Goal: Task Accomplishment & Management: Manage account settings

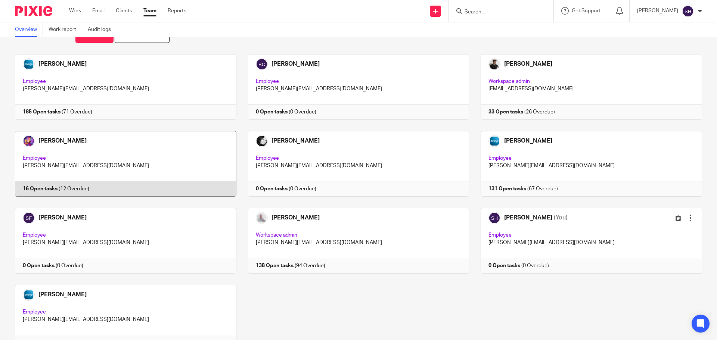
scroll to position [63, 0]
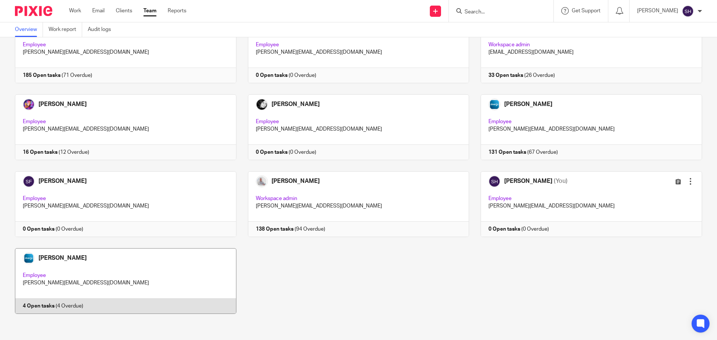
click at [175, 254] on link at bounding box center [119, 281] width 233 height 66
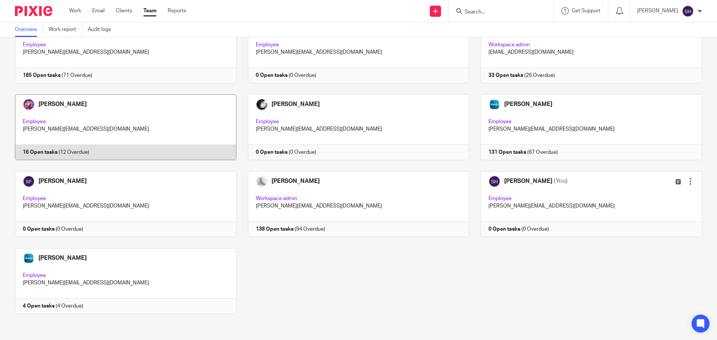
scroll to position [25, 0]
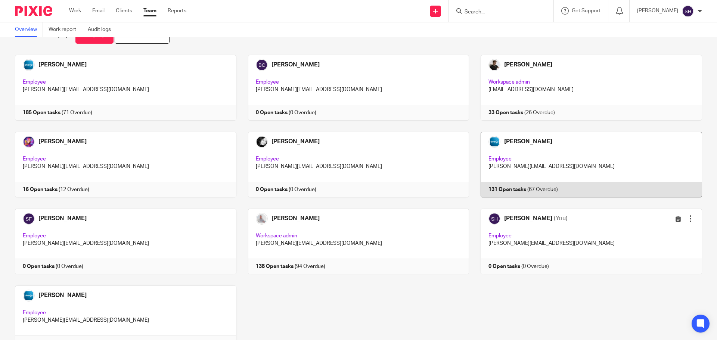
click at [580, 145] on link at bounding box center [585, 165] width 233 height 66
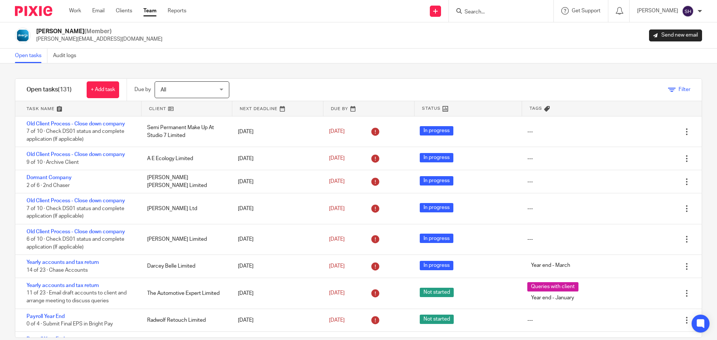
click at [668, 90] on link "Filter" at bounding box center [679, 89] width 22 height 5
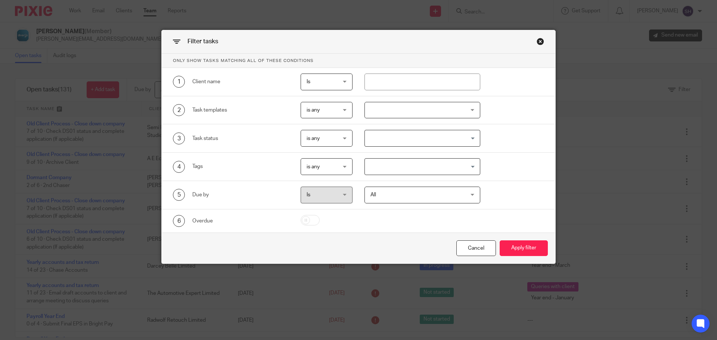
click at [400, 108] on div at bounding box center [422, 110] width 116 height 17
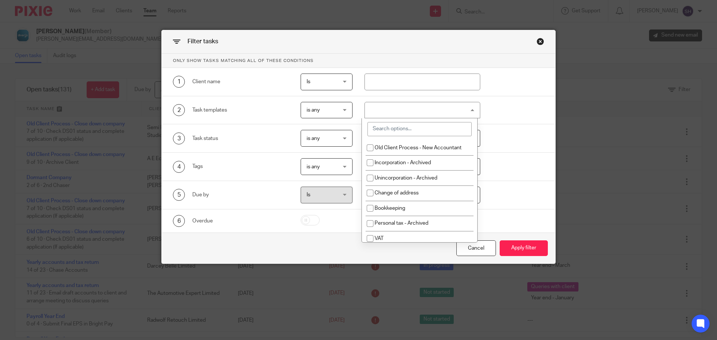
click at [394, 125] on input "search" at bounding box center [419, 129] width 104 height 14
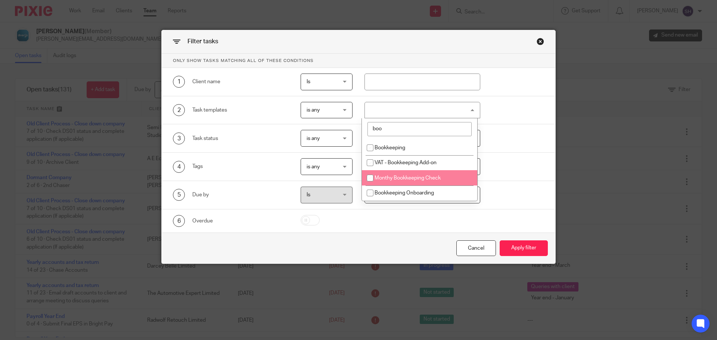
type input "boo"
click at [370, 175] on input "checkbox" at bounding box center [370, 178] width 14 height 14
checkbox input "true"
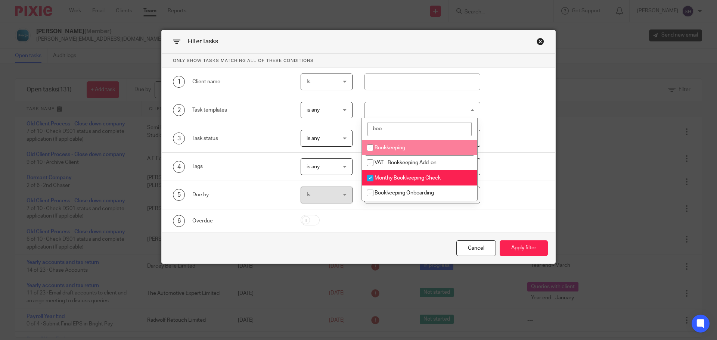
click at [373, 147] on input "checkbox" at bounding box center [370, 148] width 14 height 14
checkbox input "true"
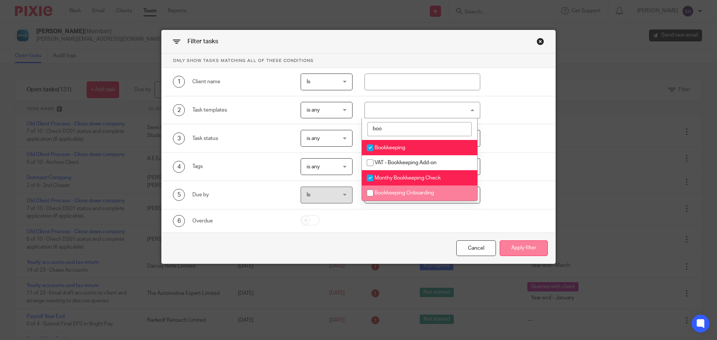
click at [526, 245] on button "Apply filter" at bounding box center [523, 248] width 48 height 16
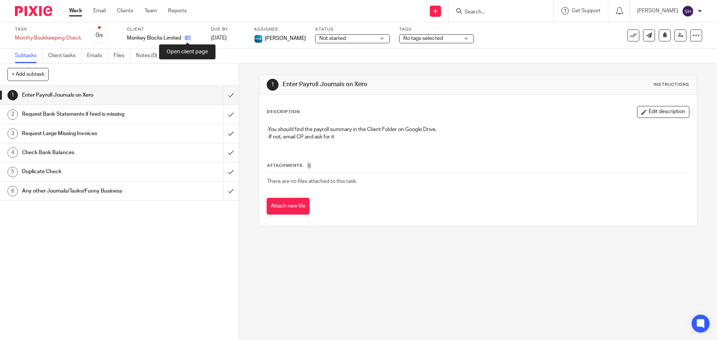
click at [187, 39] on icon at bounding box center [188, 38] width 6 height 6
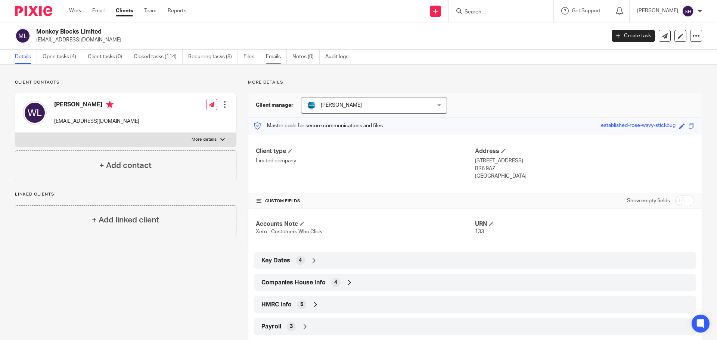
click at [282, 59] on link "Emails" at bounding box center [276, 57] width 21 height 15
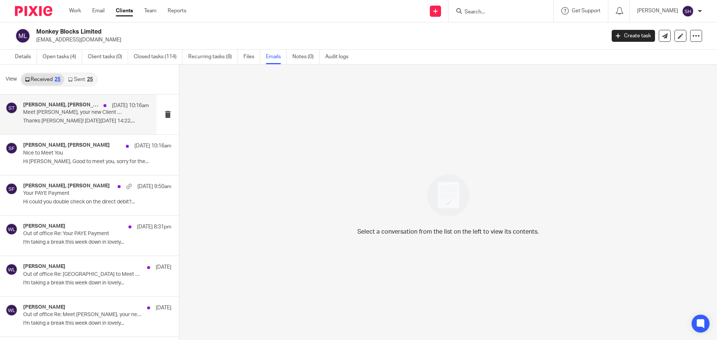
click at [80, 128] on div "[PERSON_NAME], [PERSON_NAME] [DATE] 10:16am Meet [PERSON_NAME], your new Client…" at bounding box center [78, 114] width 156 height 40
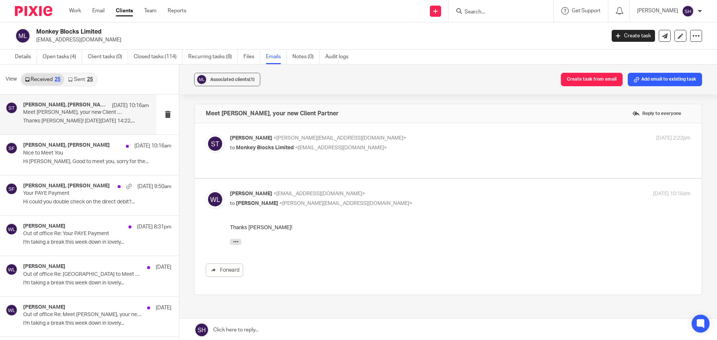
click at [363, 154] on div "[PERSON_NAME] <[PERSON_NAME][EMAIL_ADDRESS][DOMAIN_NAME]> to Monkey Blocks Limi…" at bounding box center [448, 150] width 485 height 32
click at [308, 165] on label at bounding box center [447, 150] width 507 height 55
click at [206, 134] on input "checkbox" at bounding box center [205, 134] width 0 height 0
checkbox input "true"
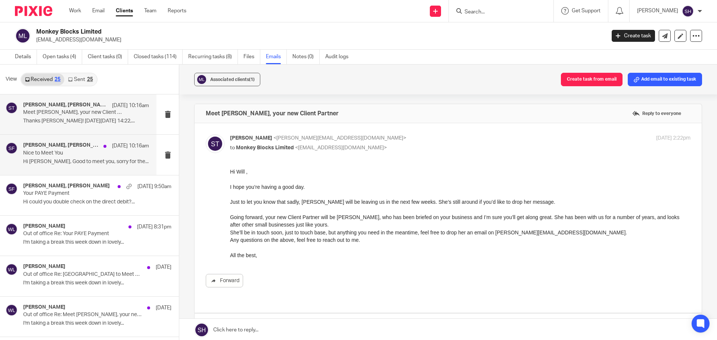
click at [113, 168] on div "[PERSON_NAME], [PERSON_NAME] [DATE] 10:16am Nice to Meet You Hi [PERSON_NAME], …" at bounding box center [78, 155] width 156 height 40
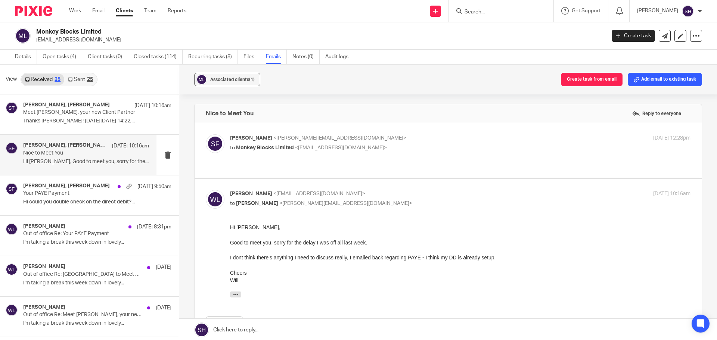
click at [43, 85] on link "Received 25" at bounding box center [42, 80] width 43 height 12
click at [86, 80] on link "Sent 25" at bounding box center [80, 80] width 32 height 12
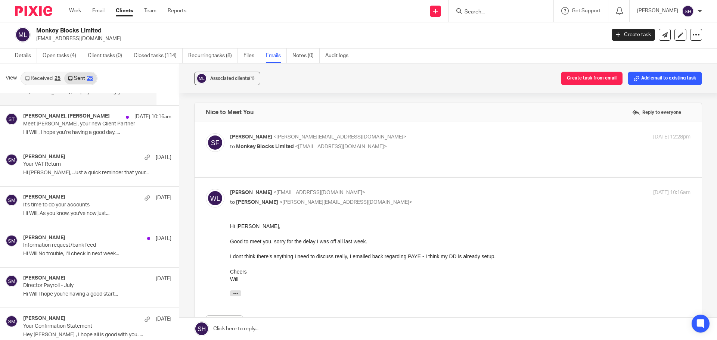
scroll to position [187, 0]
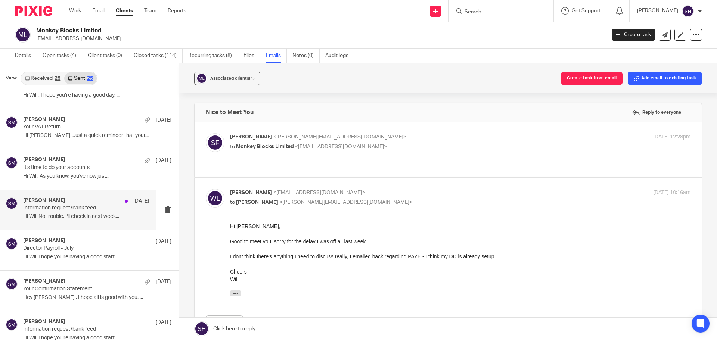
click at [78, 224] on div "[PERSON_NAME] [DATE] Information request/bank feed Hi Will No trouble, I'll che…" at bounding box center [78, 210] width 156 height 40
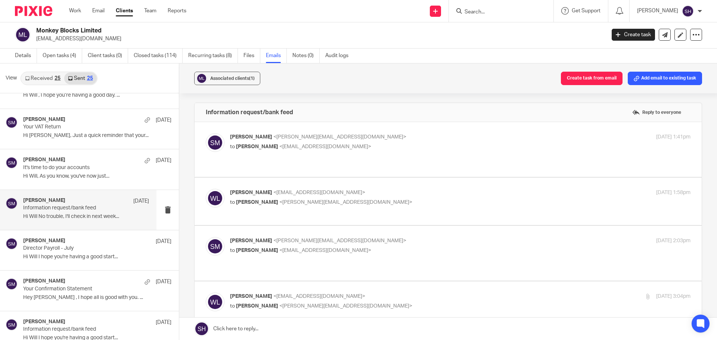
scroll to position [0, 0]
click at [365, 150] on p "to [PERSON_NAME] <[EMAIL_ADDRESS][DOMAIN_NAME]>" at bounding box center [383, 147] width 307 height 8
checkbox input "true"
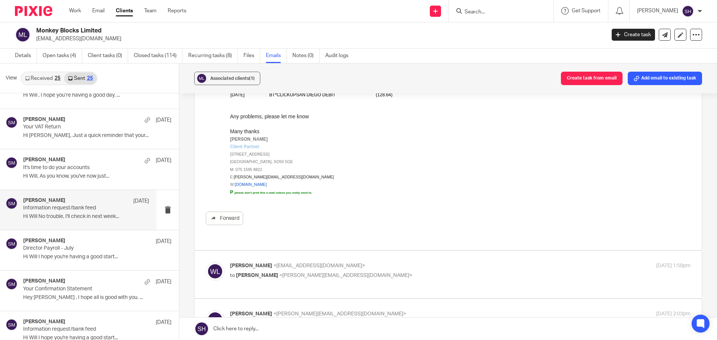
scroll to position [187, 0]
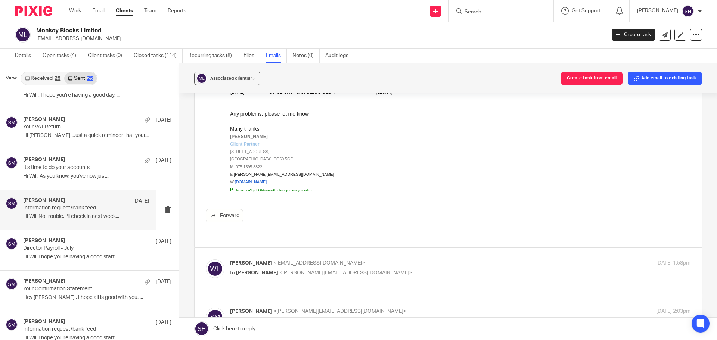
click at [380, 248] on label at bounding box center [447, 271] width 507 height 47
click at [206, 259] on input "checkbox" at bounding box center [205, 259] width 0 height 0
checkbox input "true"
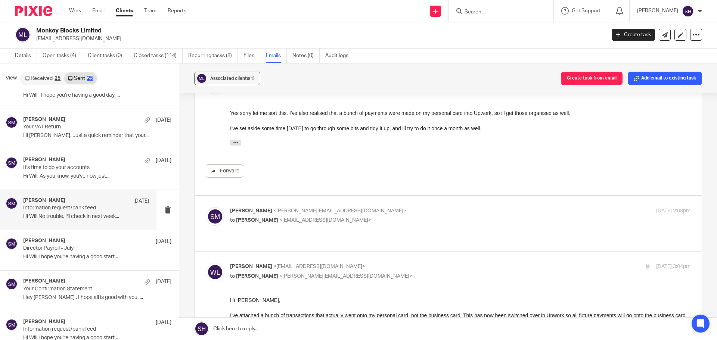
scroll to position [373, 0]
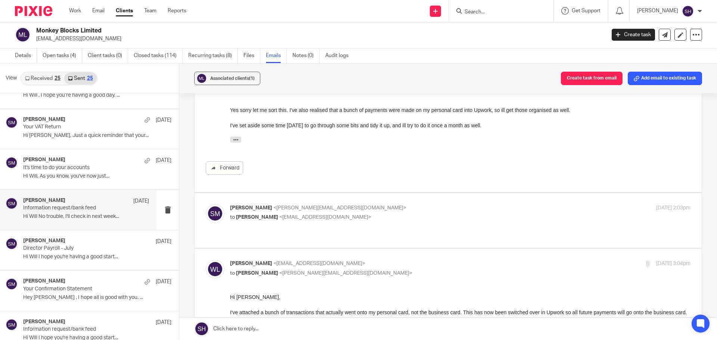
click at [376, 214] on p "to [PERSON_NAME] <[EMAIL_ADDRESS][DOMAIN_NAME]>" at bounding box center [383, 218] width 307 height 8
checkbox input "true"
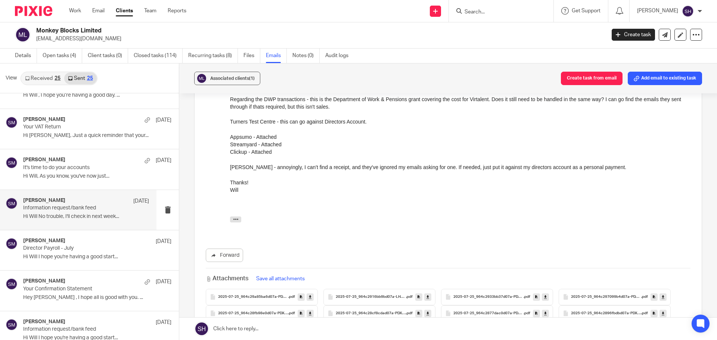
scroll to position [821, 0]
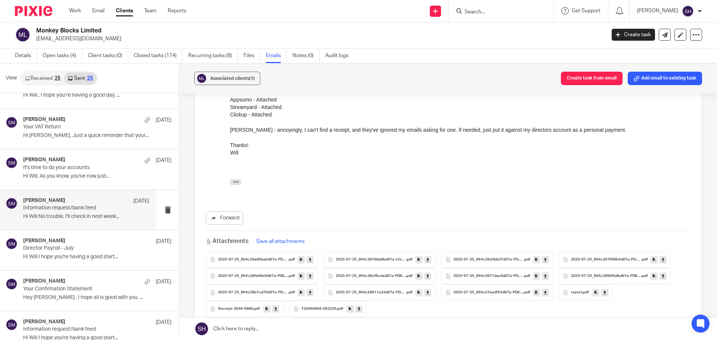
click at [250, 252] on div "2025-07-25_964c29a85ba6d07a-PDX_T820008072_summary-invoice .pdf" at bounding box center [262, 260] width 112 height 16
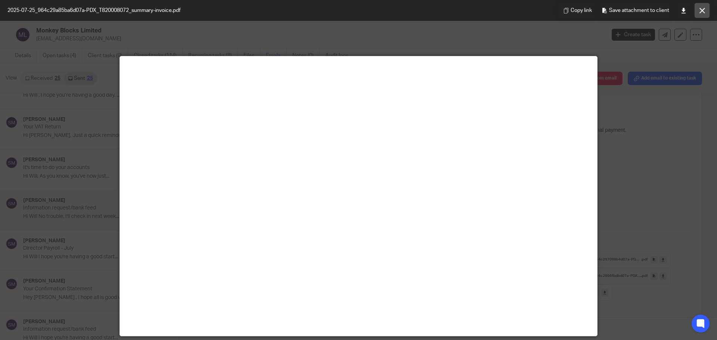
click at [702, 12] on icon at bounding box center [702, 11] width 6 height 6
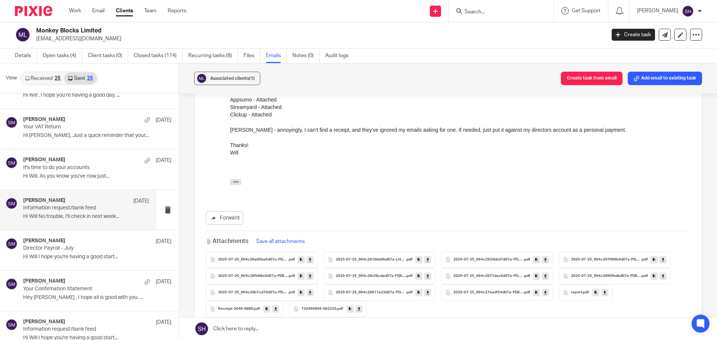
click at [258, 274] on span "2025-07-25_964c28fb98e0d07a-PDX_T798628570_summary-invoice" at bounding box center [253, 276] width 70 height 4
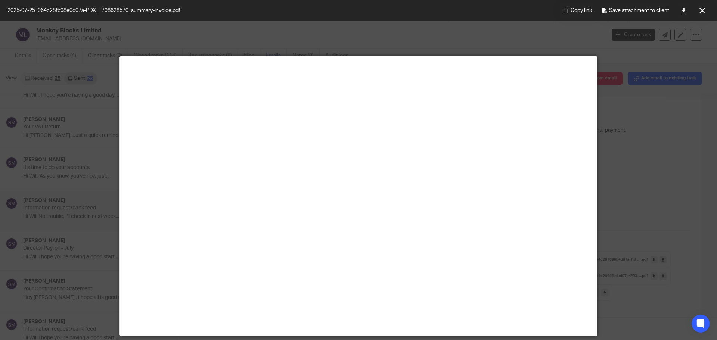
click at [698, 15] on button at bounding box center [701, 10] width 15 height 15
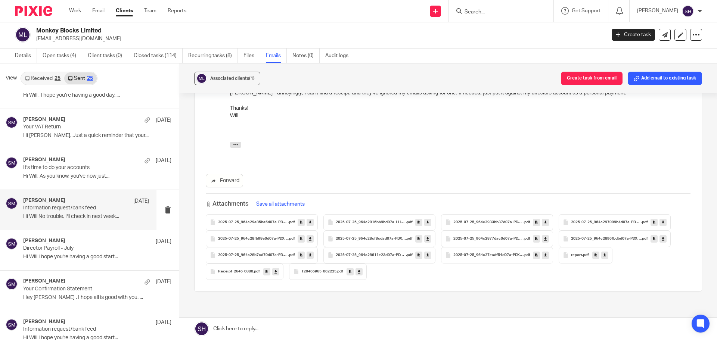
scroll to position [892, 0]
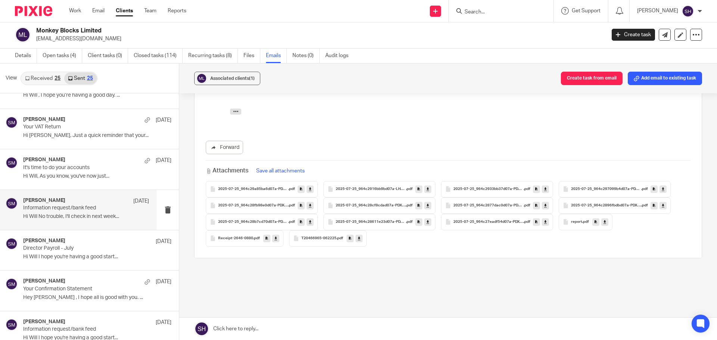
click at [276, 187] on span "2025-07-25_964c29a85ba6d07a-PDX_T820008072_summary-invoice" at bounding box center [253, 189] width 70 height 4
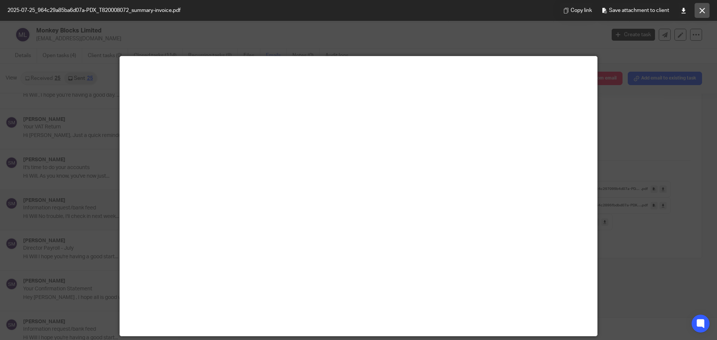
click at [701, 9] on icon at bounding box center [702, 11] width 6 height 6
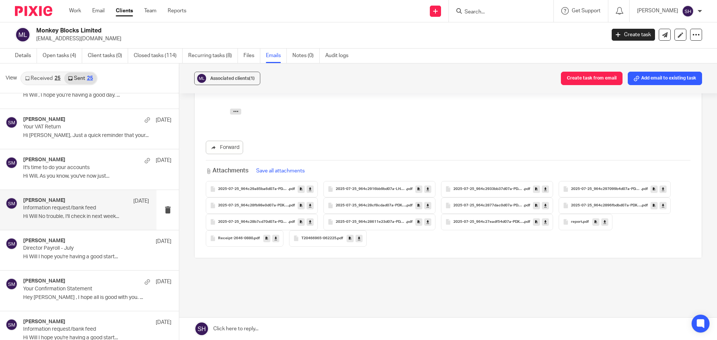
click at [247, 236] on span "Receipt-2646-0880" at bounding box center [235, 238] width 35 height 4
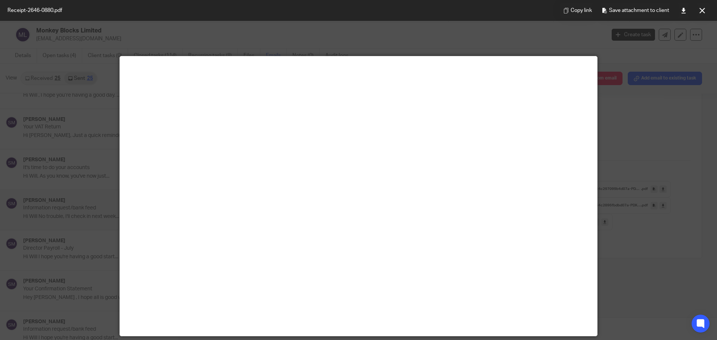
click at [705, 12] on button at bounding box center [701, 10] width 15 height 15
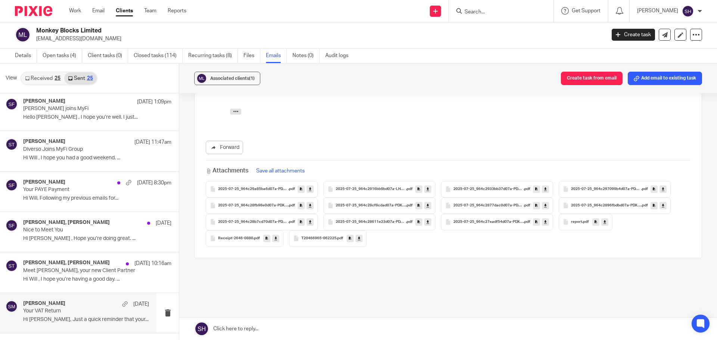
scroll to position [0, 0]
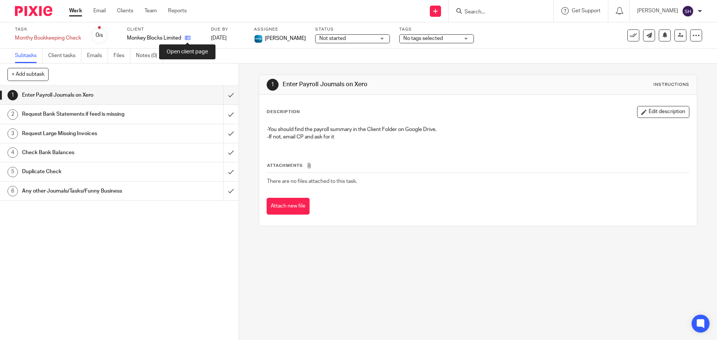
click at [189, 37] on icon at bounding box center [188, 38] width 6 height 6
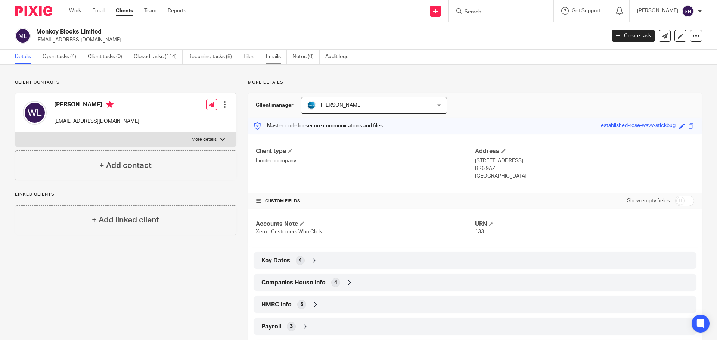
click at [270, 58] on link "Emails" at bounding box center [276, 57] width 21 height 15
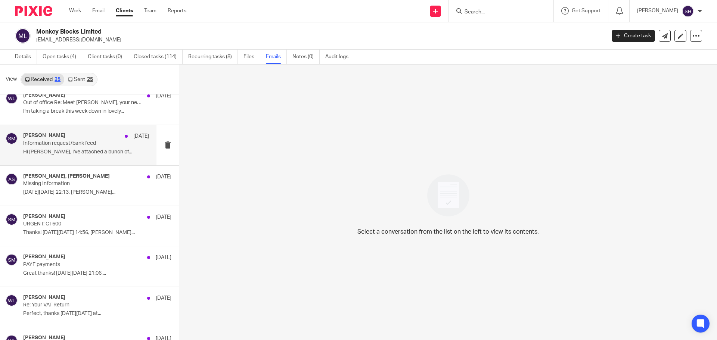
scroll to position [224, 0]
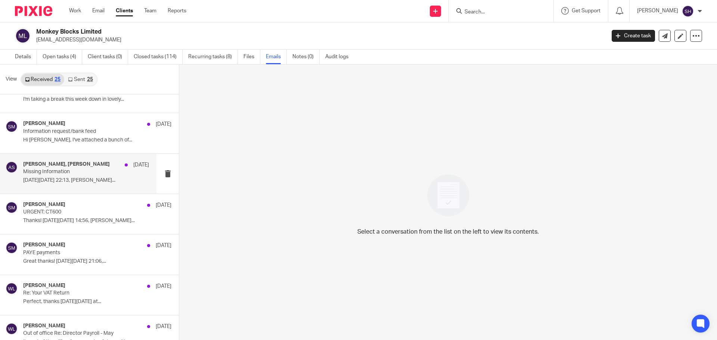
click at [82, 190] on div "Will Laurenson, Abi Spence 27 Jun Missing Information On Wed, 21 May 2025 at 22…" at bounding box center [78, 174] width 156 height 40
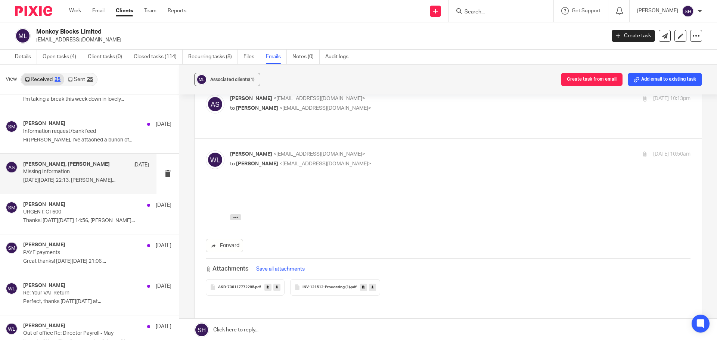
scroll to position [75, 0]
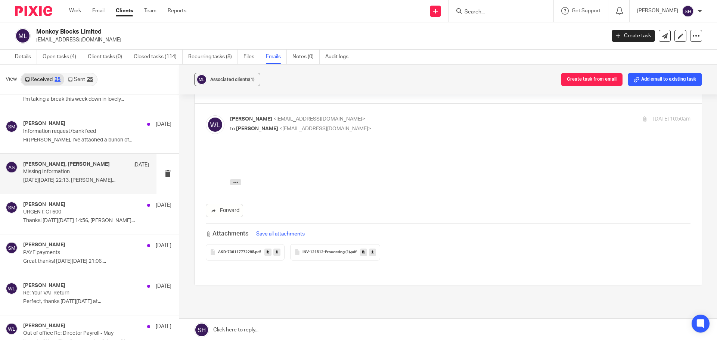
click at [236, 250] on span "AKD-736117772285" at bounding box center [236, 252] width 36 height 4
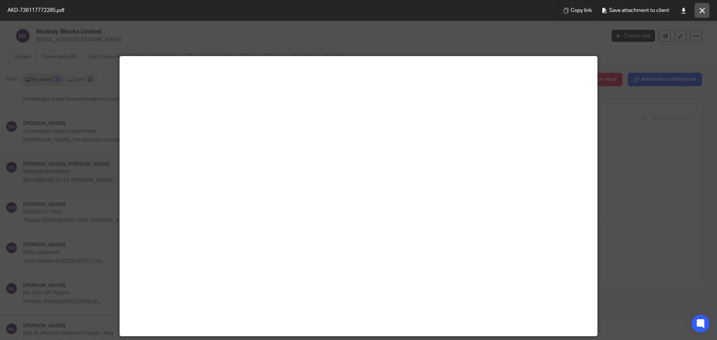
click at [706, 5] on button at bounding box center [701, 10] width 15 height 15
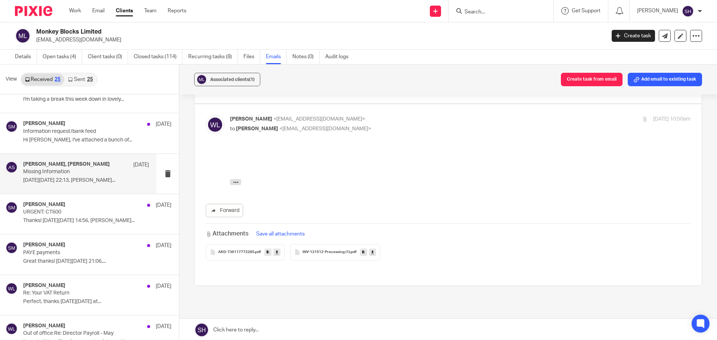
click at [326, 244] on div "INV-121512-Processing (1) .pdf" at bounding box center [335, 252] width 90 height 16
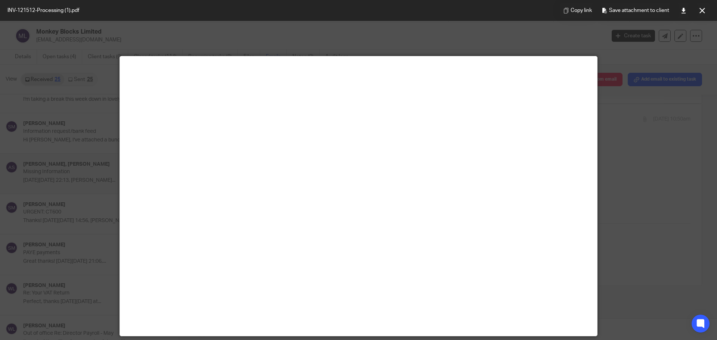
click at [698, 8] on button at bounding box center [701, 10] width 15 height 15
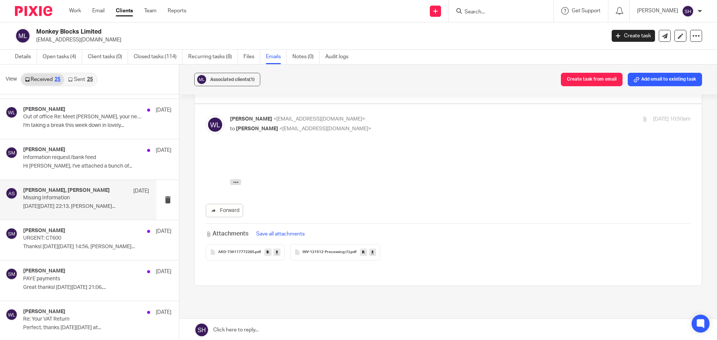
scroll to position [187, 0]
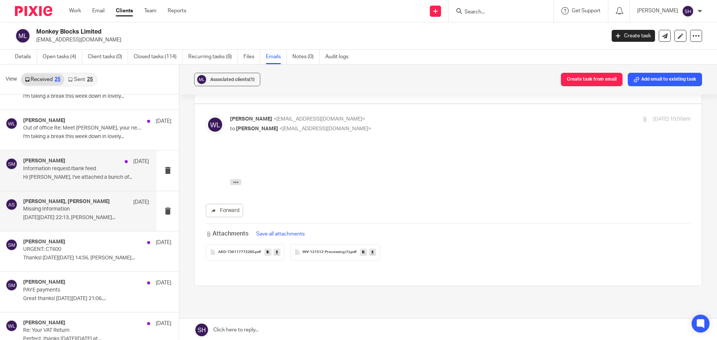
click at [107, 173] on div "Sam McGaley 25 Jul Information request/bank feed Hi Sam, I've attached a bunch …" at bounding box center [86, 170] width 126 height 25
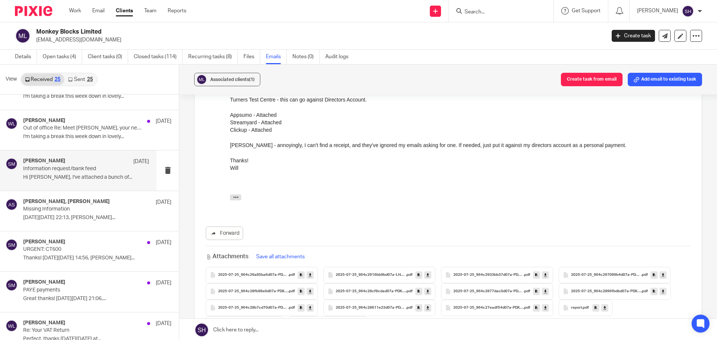
scroll to position [373, 0]
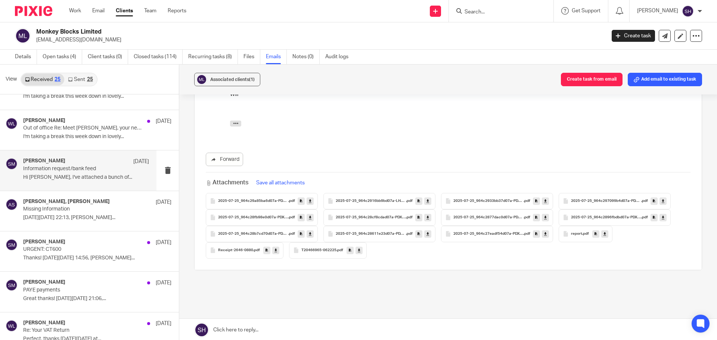
click at [265, 199] on span "2025-07-25_964c29a85ba6d07a-PDX_T820008072_summary-invoice" at bounding box center [253, 201] width 70 height 4
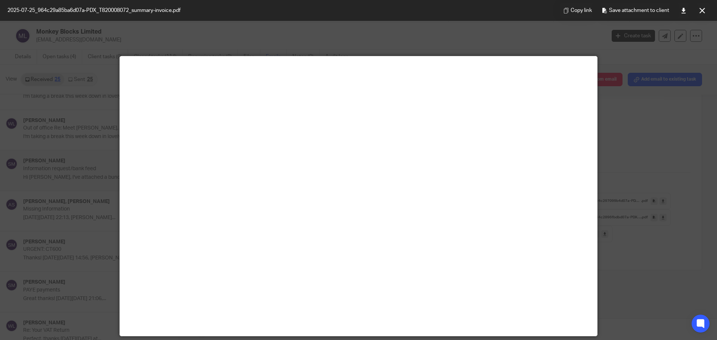
drag, startPoint x: 698, startPoint y: 12, endPoint x: 690, endPoint y: 17, distance: 10.1
click at [698, 12] on button at bounding box center [701, 10] width 15 height 15
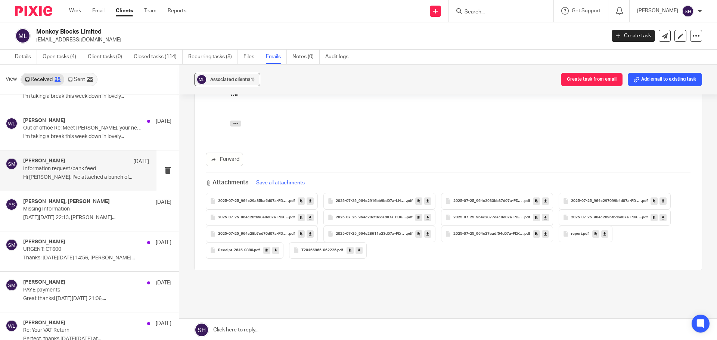
click at [270, 209] on div "2025-07-25_964c28fb98e0d07a-PDX_T798628570_summary-invoice .pdf" at bounding box center [262, 217] width 112 height 16
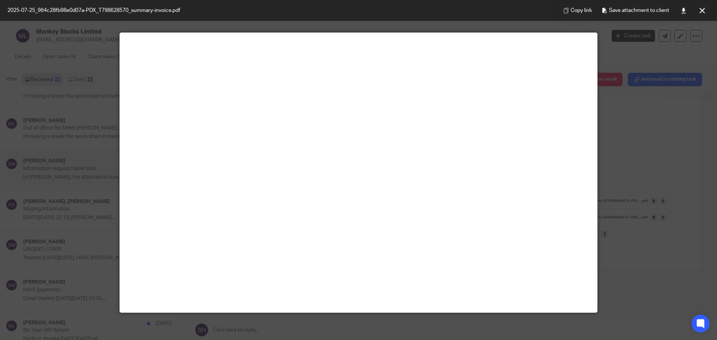
scroll to position [0, 0]
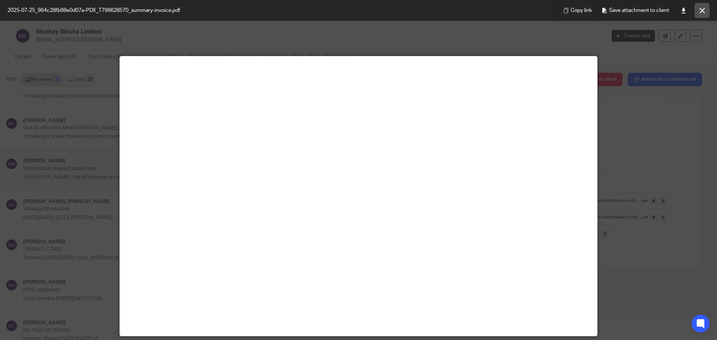
click at [704, 6] on button at bounding box center [701, 10] width 15 height 15
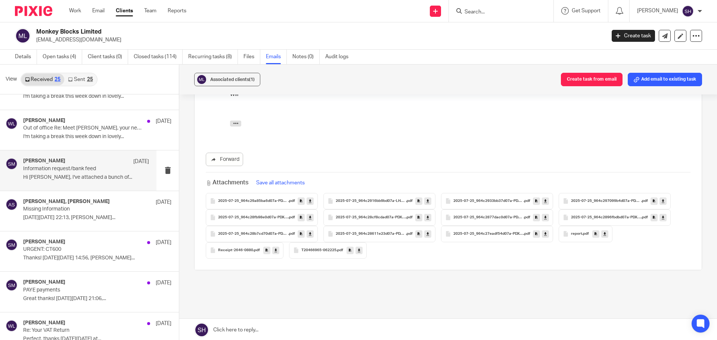
click at [277, 232] on span "2025-07-25_964c28b7cd70d07a-PDX_T789926335_summary-invoice" at bounding box center [253, 234] width 70 height 4
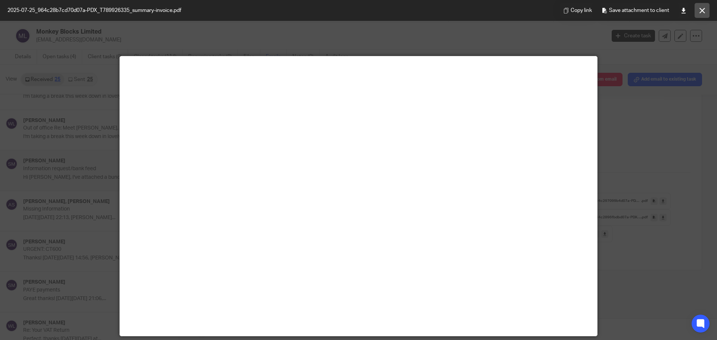
click at [703, 10] on icon at bounding box center [702, 11] width 6 height 6
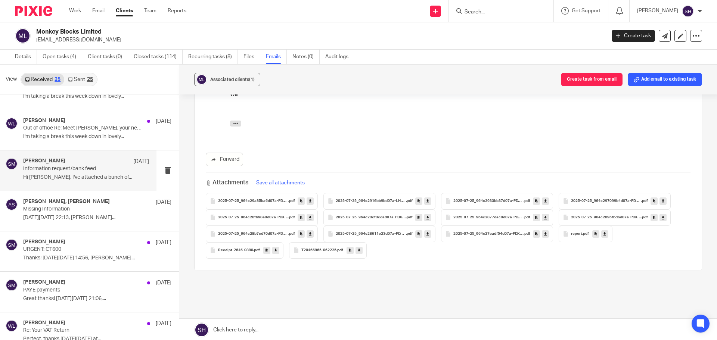
click at [269, 199] on span "2025-07-25_964c29a85ba6d07a-PDX_T820008072_summary-invoice" at bounding box center [253, 201] width 70 height 4
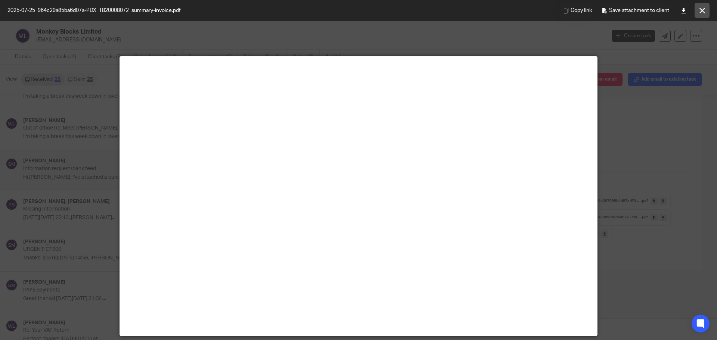
click at [700, 10] on icon at bounding box center [702, 11] width 6 height 6
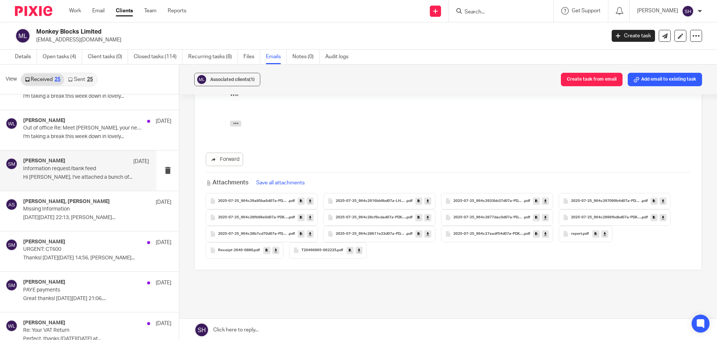
click at [627, 199] on span "2025-07-25_964c297099b4d07a-PDX_T817849564_summary-invoice" at bounding box center [606, 201] width 70 height 4
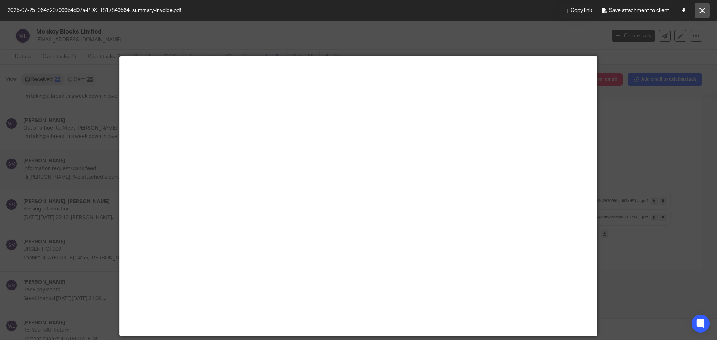
click at [703, 6] on button at bounding box center [701, 10] width 15 height 15
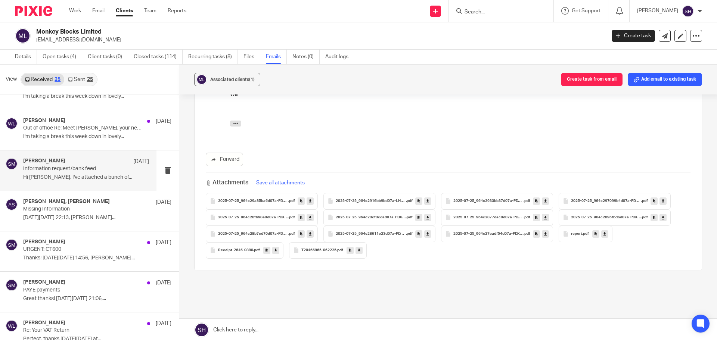
click at [593, 209] on div "2025-07-25_964c2896fbdbd07a-PDX_T787749969_summary-invoice .pdf" at bounding box center [614, 217] width 112 height 16
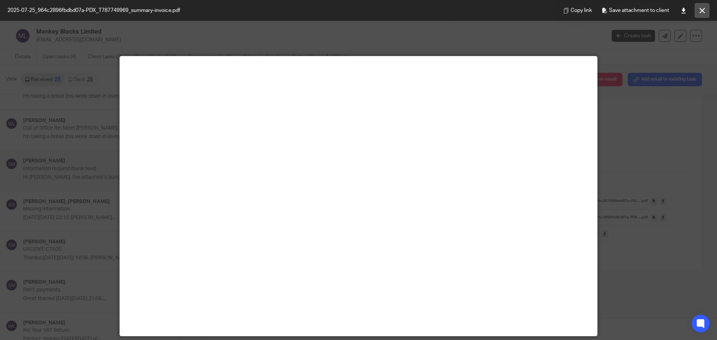
click at [702, 11] on icon at bounding box center [702, 11] width 6 height 6
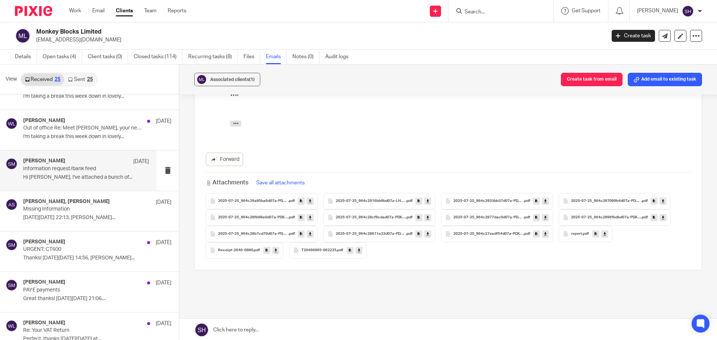
click at [486, 209] on div "2025-07-25_964c2877dac0d07a-PDX_T785536305_summary-invoice .pdf" at bounding box center [497, 217] width 112 height 16
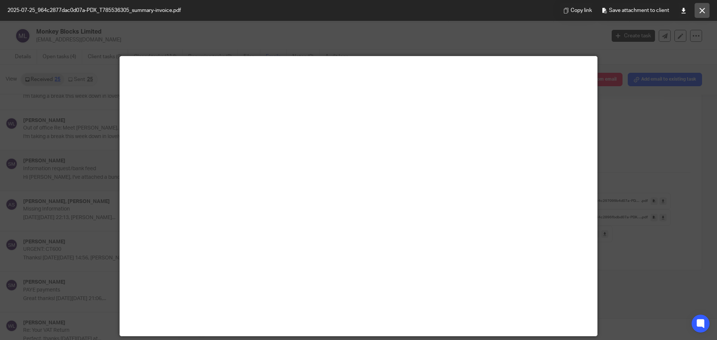
click at [700, 12] on icon at bounding box center [702, 11] width 6 height 6
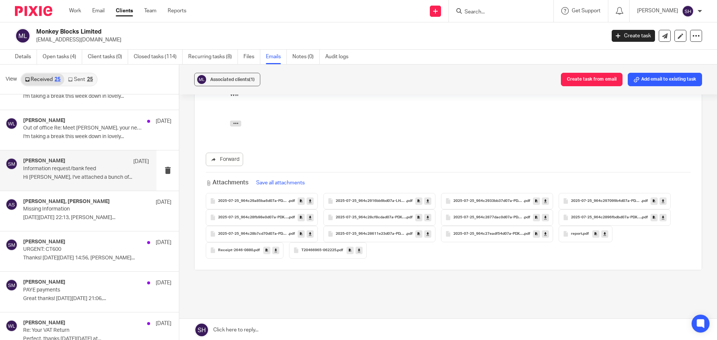
click at [368, 226] on div "2025-07-25_964c28611e23d07a-PDX_T783311500_summary-invoice .pdf" at bounding box center [379, 234] width 112 height 16
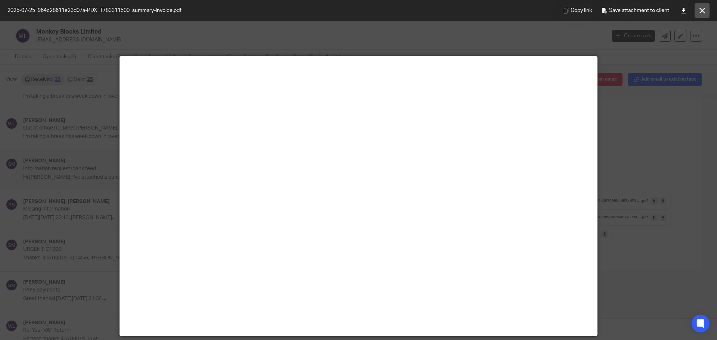
click at [702, 7] on button at bounding box center [701, 10] width 15 height 15
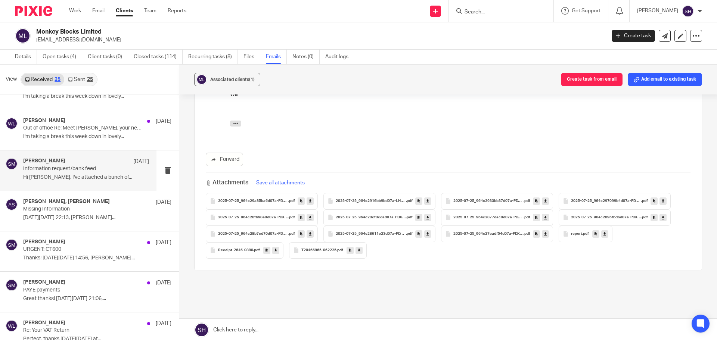
click at [317, 248] on span "T20466965-062225" at bounding box center [318, 250] width 35 height 4
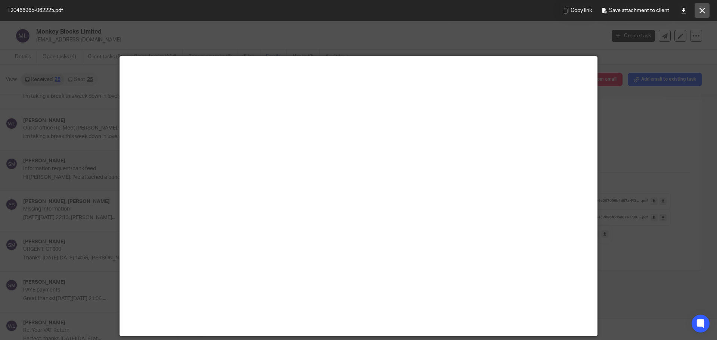
click at [702, 9] on icon at bounding box center [702, 11] width 6 height 6
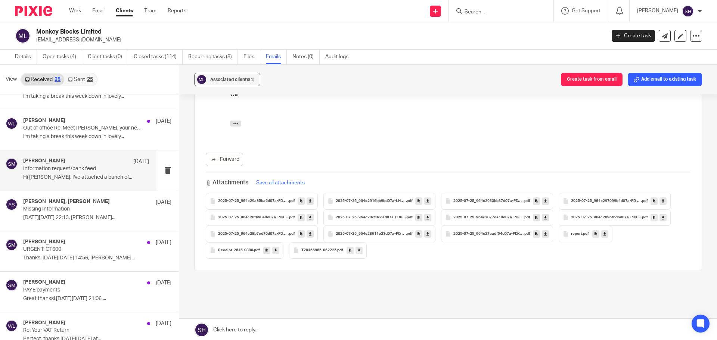
click at [246, 242] on div "Receipt-2646-0880 .pdf" at bounding box center [245, 250] width 78 height 16
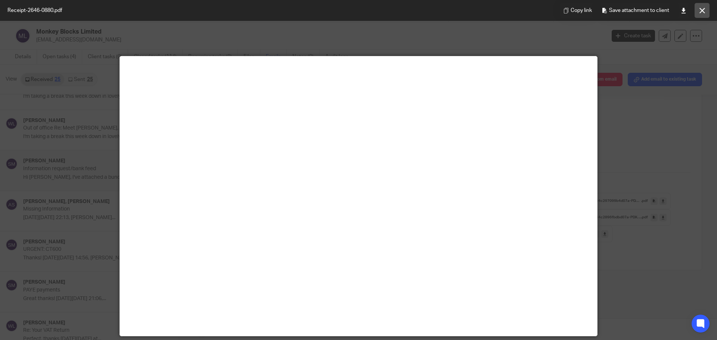
click at [701, 9] on icon at bounding box center [702, 11] width 6 height 6
